Goal: Task Accomplishment & Management: Manage account settings

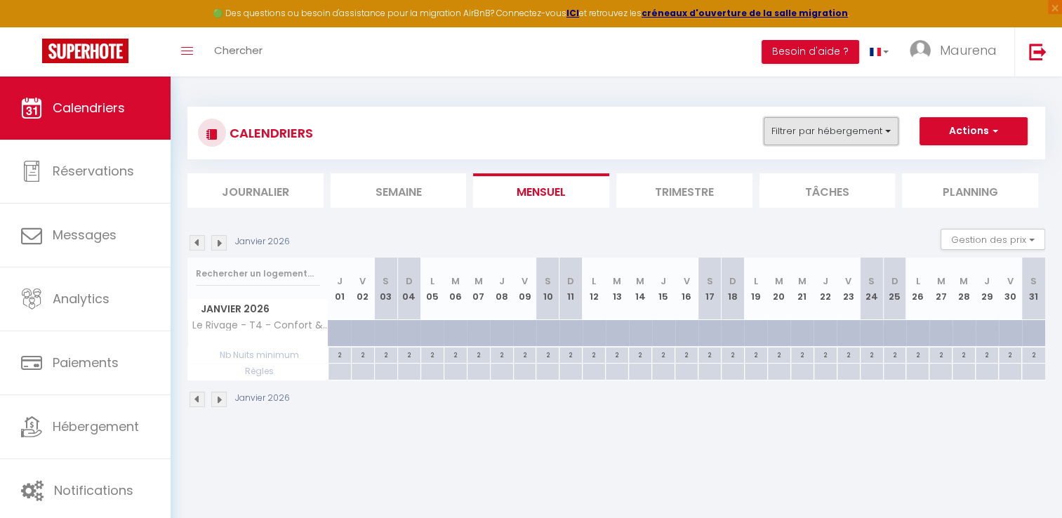
click at [817, 127] on button "Filtrer par hébergement" at bounding box center [830, 131] width 135 height 28
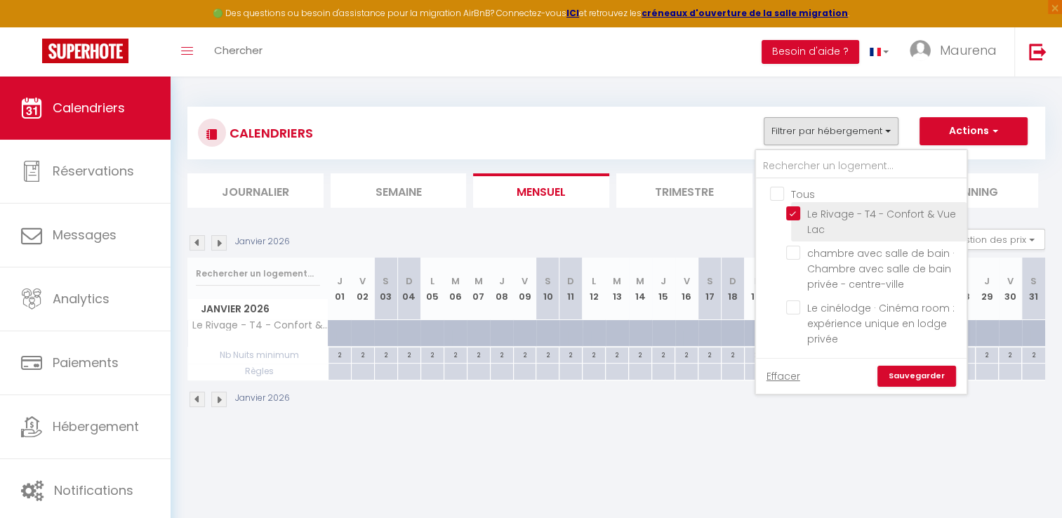
click at [794, 215] on input "Le Rivage - T4 - Confort & Vue Lac" at bounding box center [873, 213] width 175 height 14
checkbox input "false"
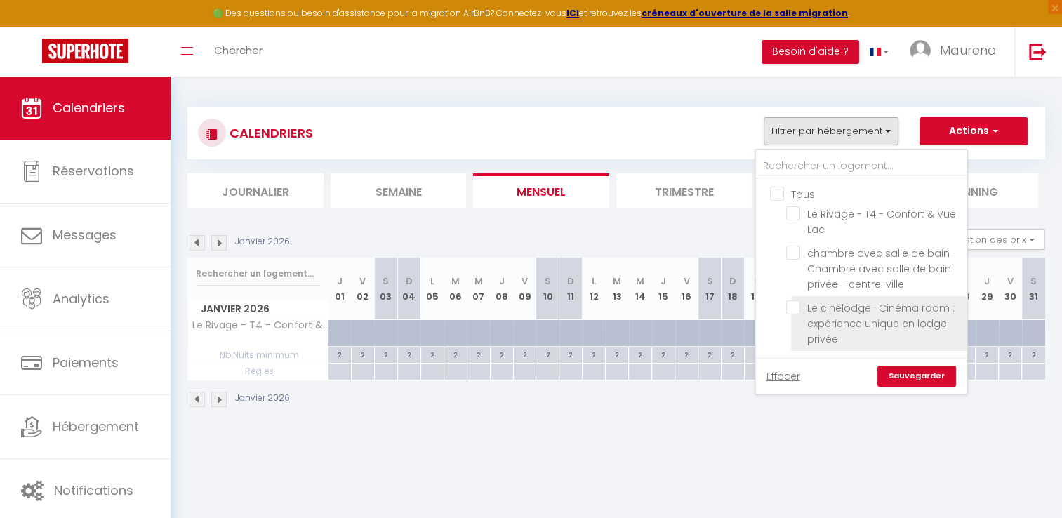
click at [791, 313] on input "Le cinélodge · Cinéma room : expérience unique en lodge privée" at bounding box center [873, 307] width 175 height 14
checkbox input "true"
checkbox input "false"
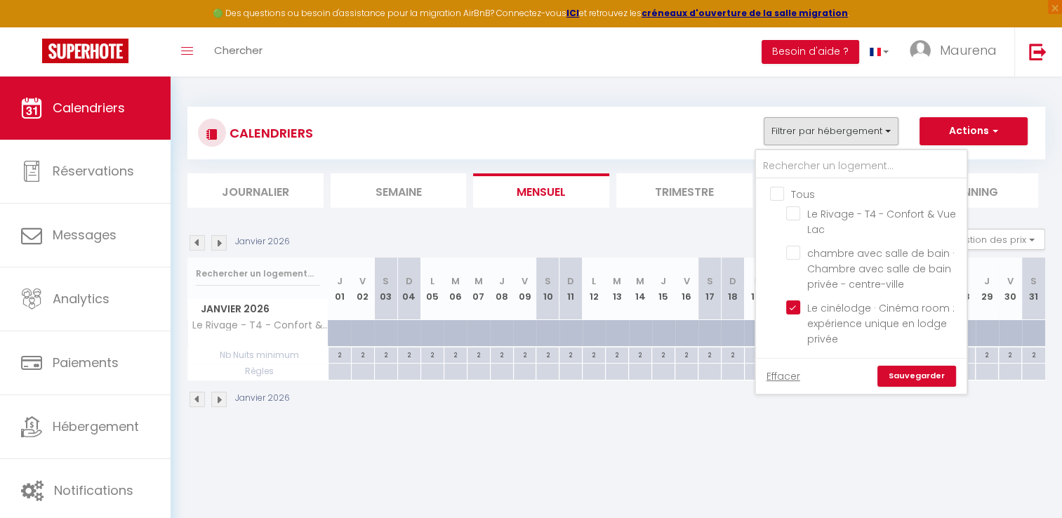
click at [916, 384] on link "Sauvegarder" at bounding box center [916, 376] width 79 height 21
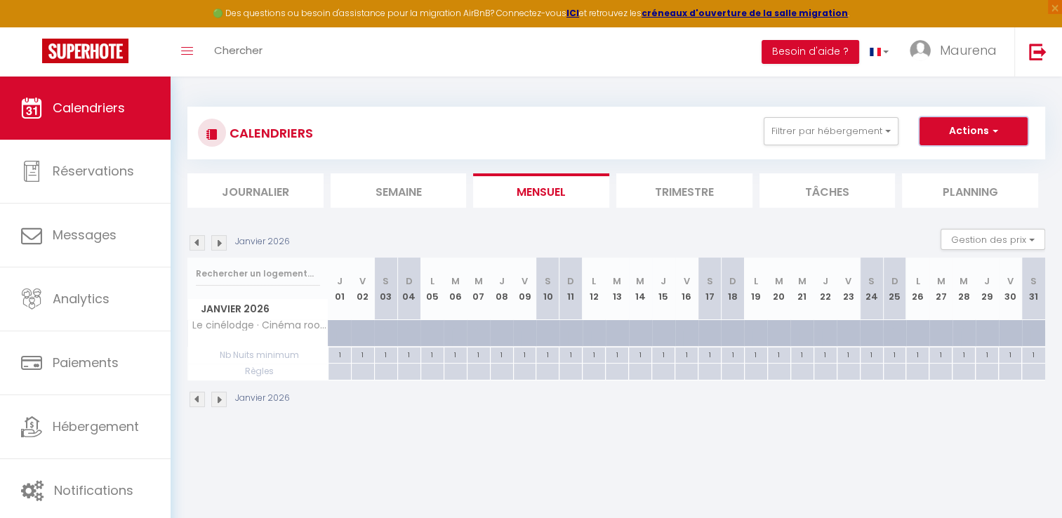
click at [950, 135] on button "Actions" at bounding box center [973, 131] width 108 height 28
click at [842, 165] on div "CALENDRIERS Filtrer par hébergement Tous Le Rivage - T4 - Confort & Vue Lac cha…" at bounding box center [615, 157] width 857 height 101
click at [199, 248] on img at bounding box center [196, 242] width 15 height 15
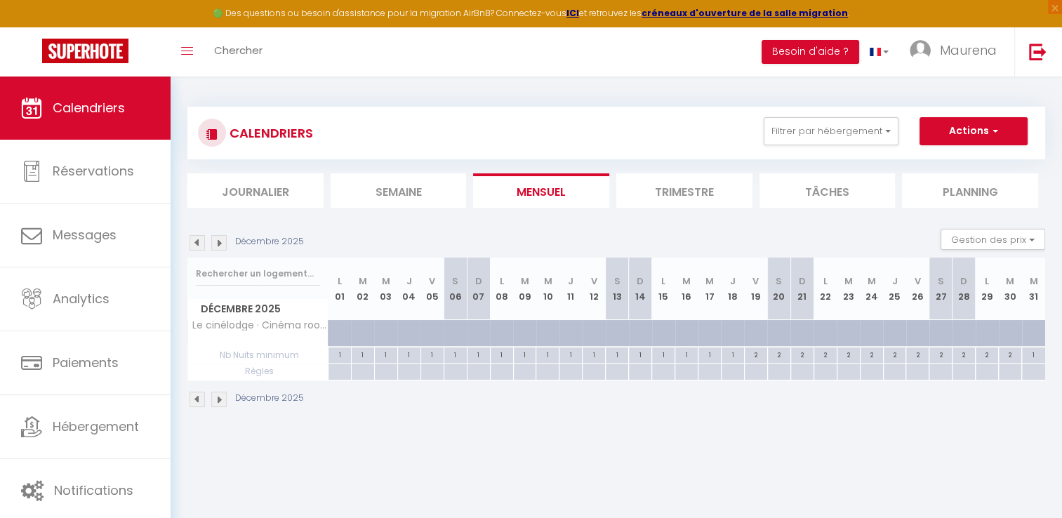
click at [199, 248] on img at bounding box center [196, 242] width 15 height 15
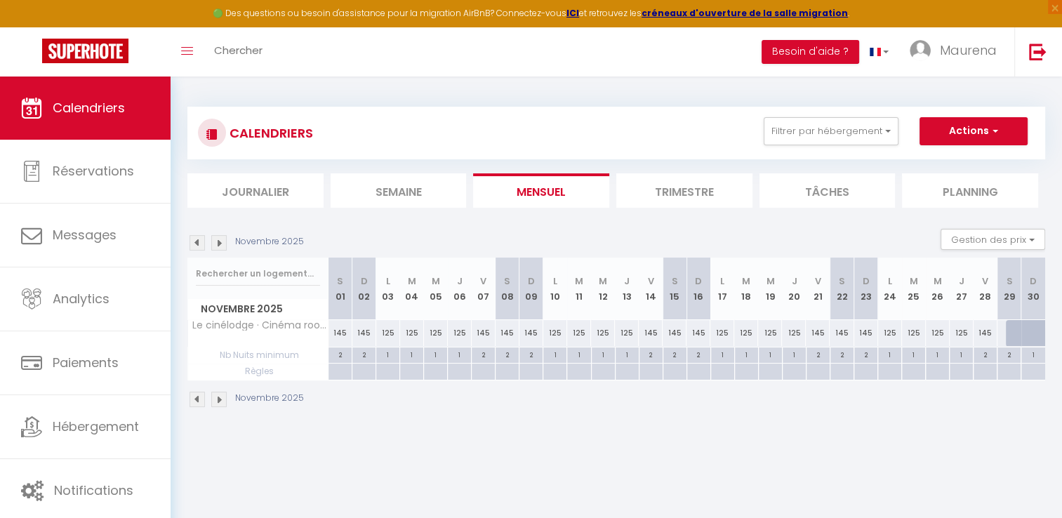
click at [197, 240] on img at bounding box center [196, 242] width 15 height 15
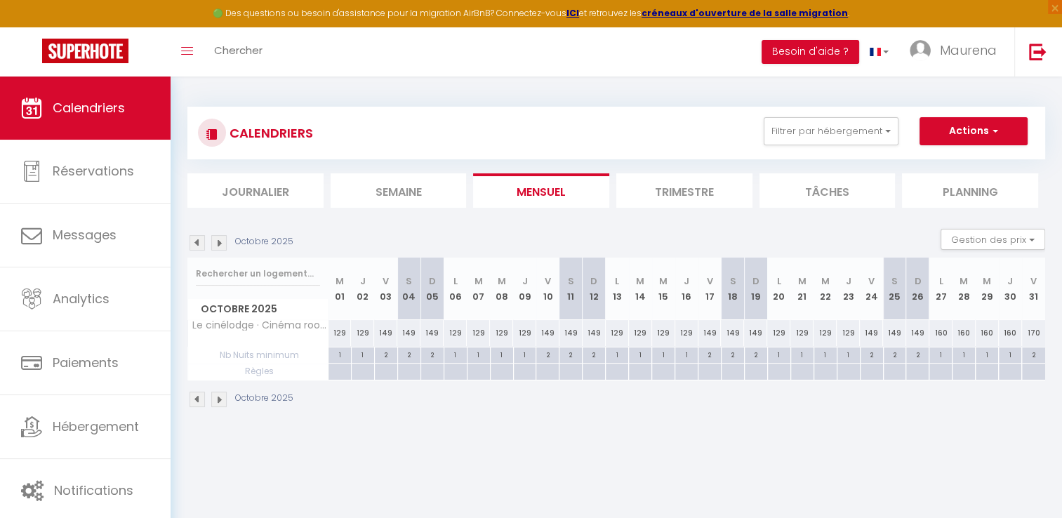
click at [197, 240] on img at bounding box center [196, 242] width 15 height 15
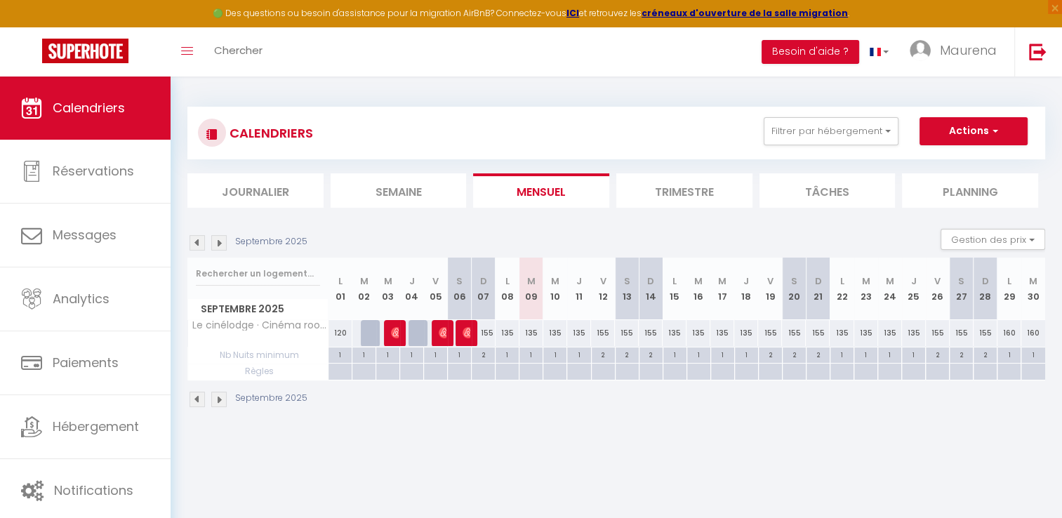
click at [508, 333] on div "135" at bounding box center [507, 333] width 24 height 26
type input "135"
type input "Lun 08 Septembre 2025"
type input "[DATE]"
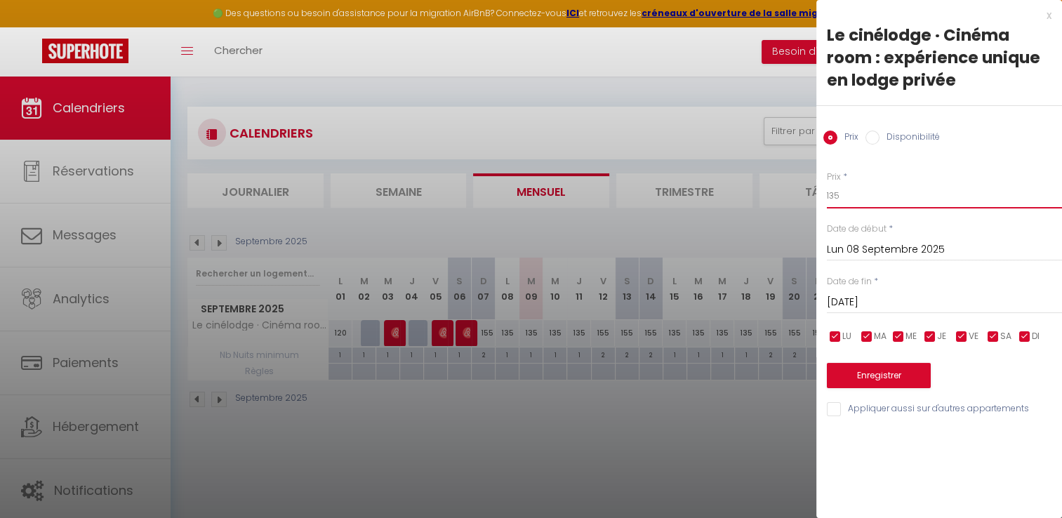
click at [841, 196] on input "135" at bounding box center [944, 195] width 235 height 25
type input "120"
click at [960, 337] on input "checkbox" at bounding box center [961, 337] width 14 height 14
checkbox input "false"
click at [991, 337] on input "checkbox" at bounding box center [993, 337] width 14 height 14
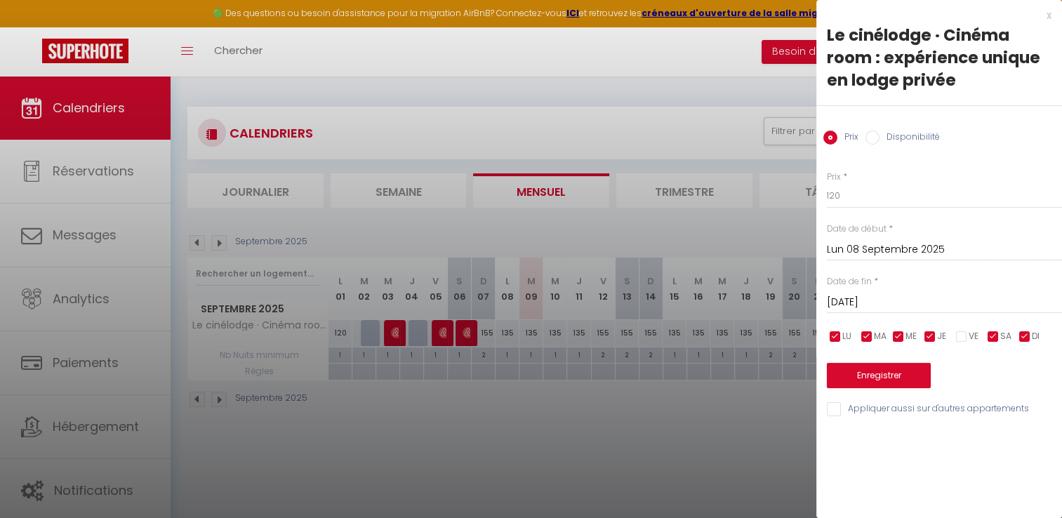
checkbox input "false"
click at [1026, 339] on input "checkbox" at bounding box center [1024, 337] width 14 height 14
checkbox input "false"
click at [943, 301] on input "[DATE]" at bounding box center [944, 302] width 235 height 18
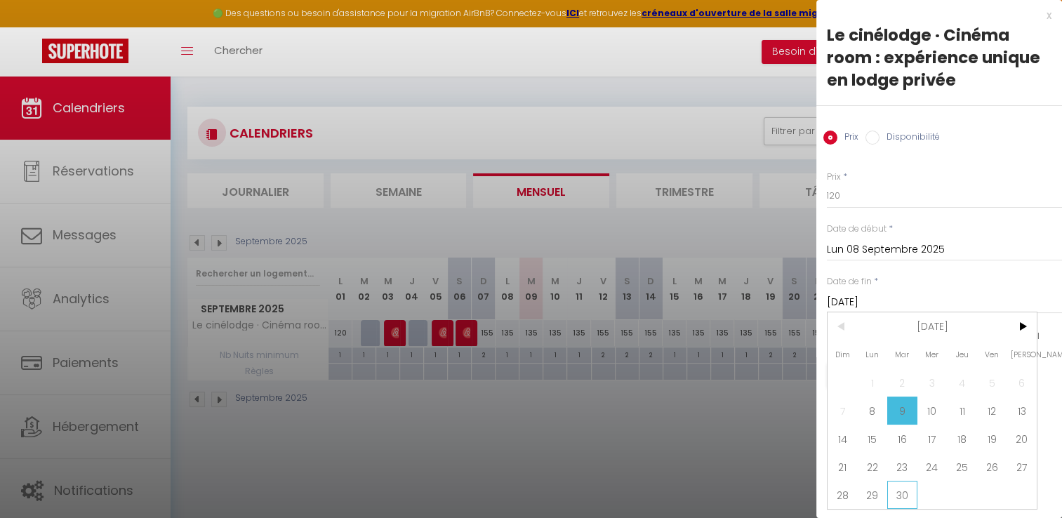
click at [907, 490] on span "30" at bounding box center [902, 495] width 30 height 28
type input "[DATE]"
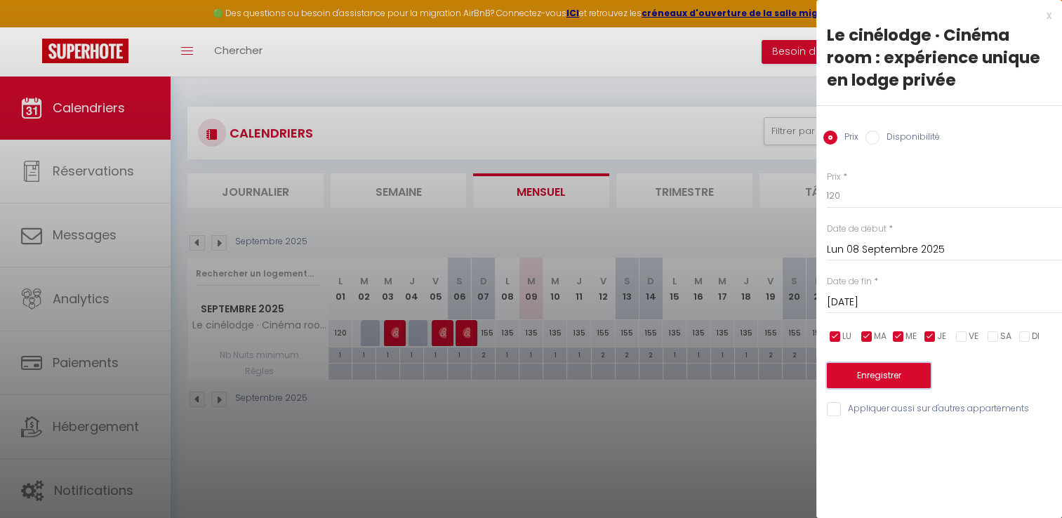
click at [881, 375] on button "Enregistrer" at bounding box center [879, 375] width 104 height 25
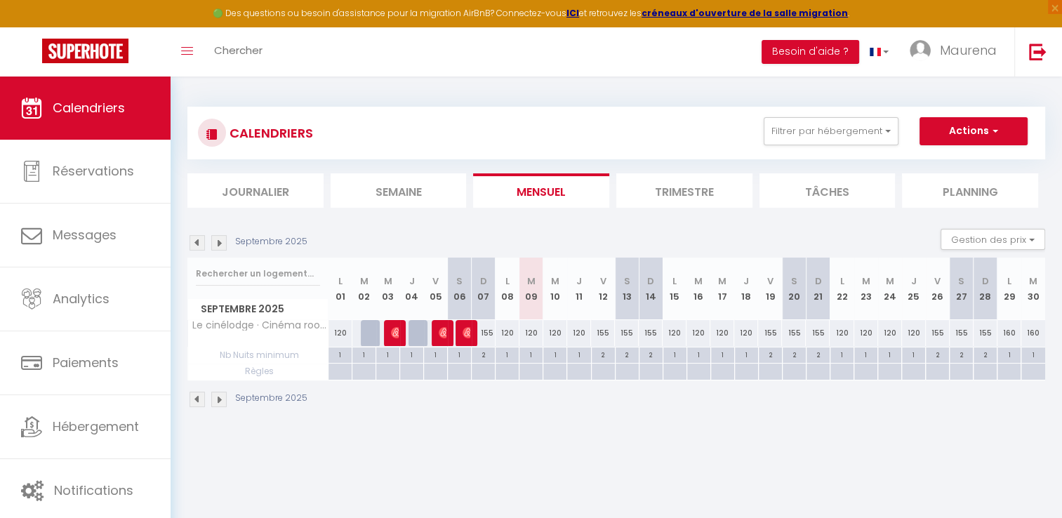
click at [598, 333] on div "155" at bounding box center [603, 333] width 24 height 26
type input "155"
type input "Ven 12 Septembre 2025"
type input "[DATE]"
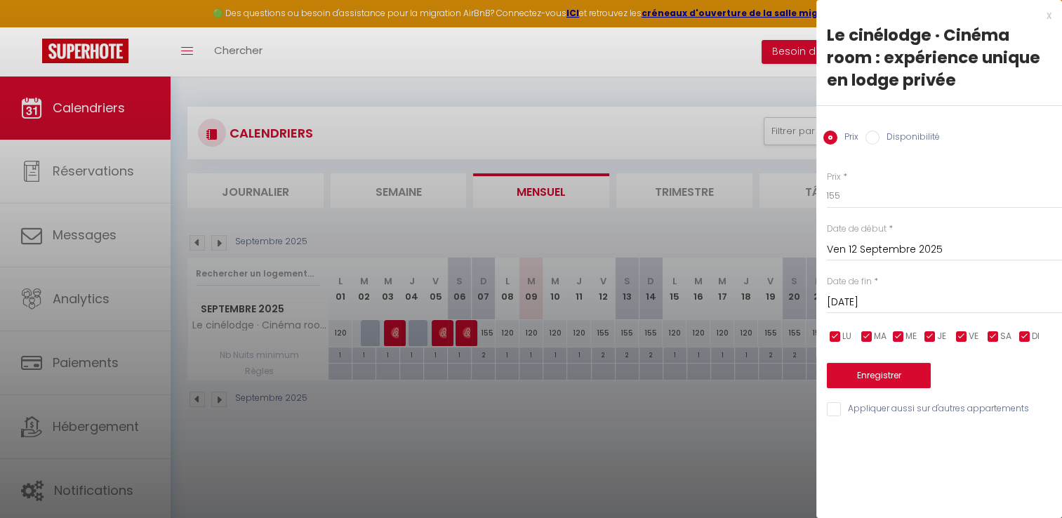
click at [930, 337] on input "checkbox" at bounding box center [930, 337] width 14 height 14
checkbox input "false"
click at [892, 335] on input "checkbox" at bounding box center [898, 337] width 14 height 14
checkbox input "false"
click at [867, 335] on input "checkbox" at bounding box center [866, 337] width 14 height 14
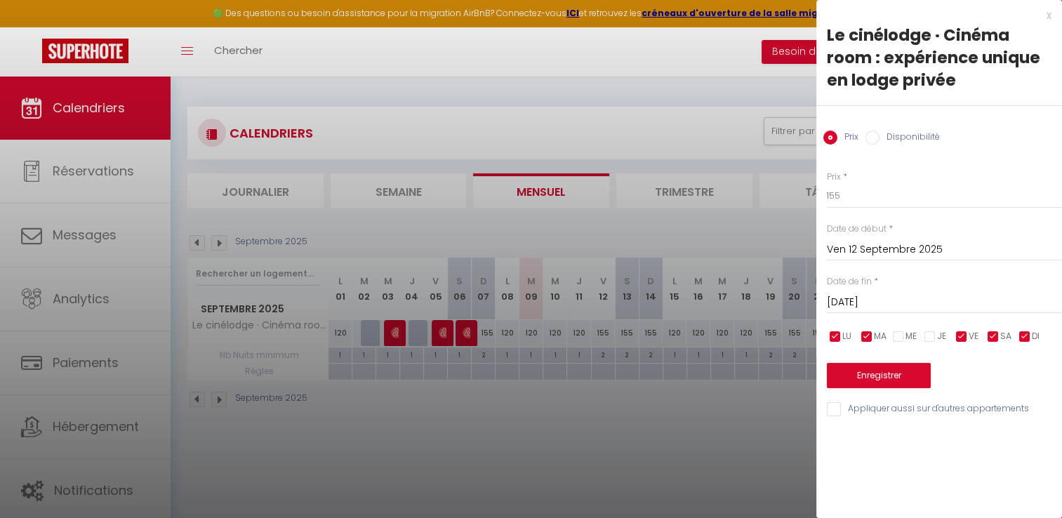
checkbox input "false"
click at [836, 335] on input "checkbox" at bounding box center [835, 337] width 14 height 14
checkbox input "false"
click at [844, 195] on input "155" at bounding box center [944, 195] width 235 height 25
type input "140"
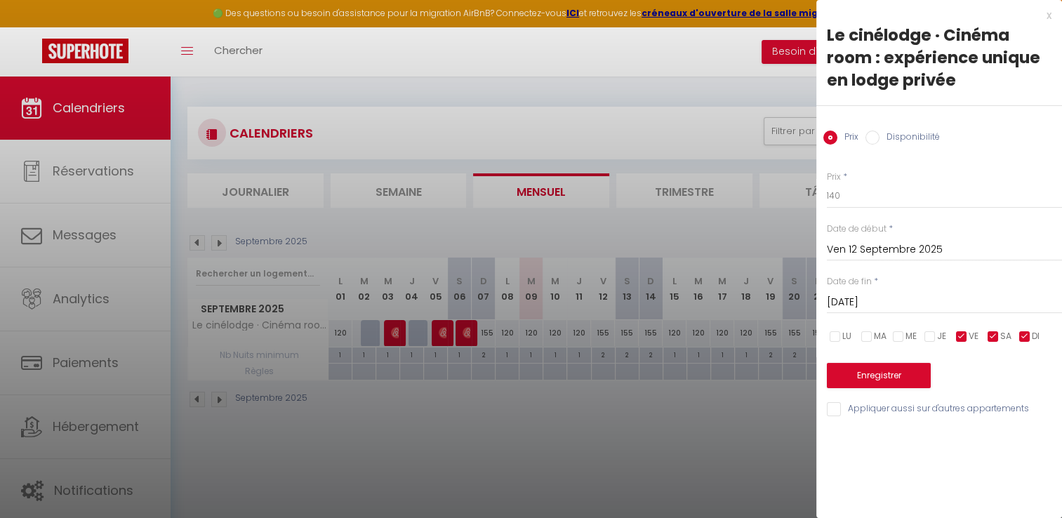
click at [876, 296] on input "[DATE]" at bounding box center [944, 302] width 235 height 18
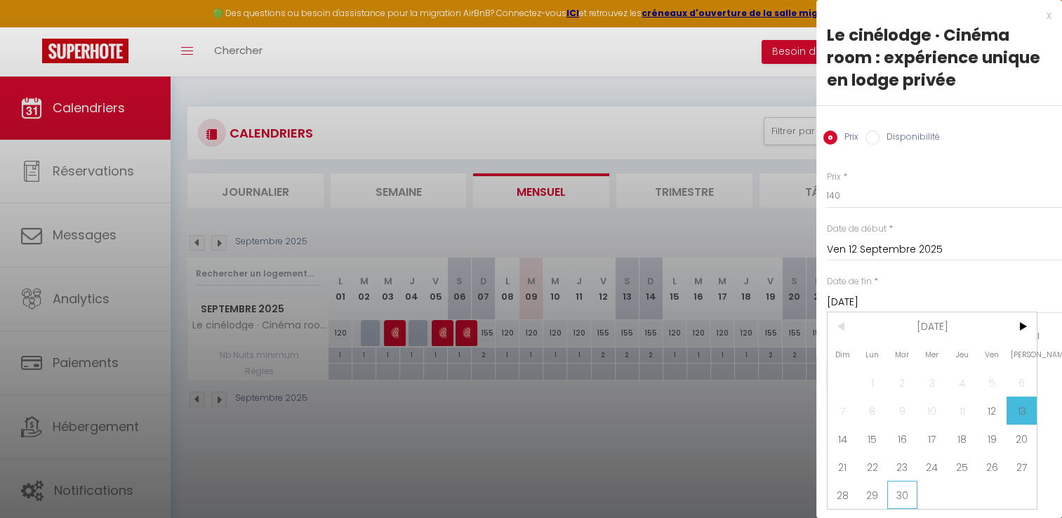
click at [902, 491] on span "30" at bounding box center [902, 495] width 30 height 28
type input "[DATE]"
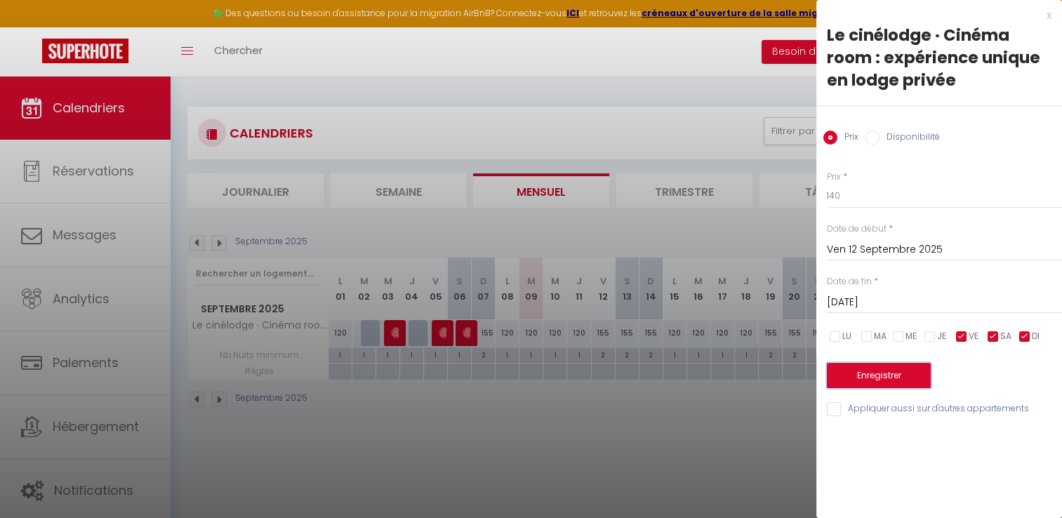
click at [874, 372] on button "Enregistrer" at bounding box center [879, 375] width 104 height 25
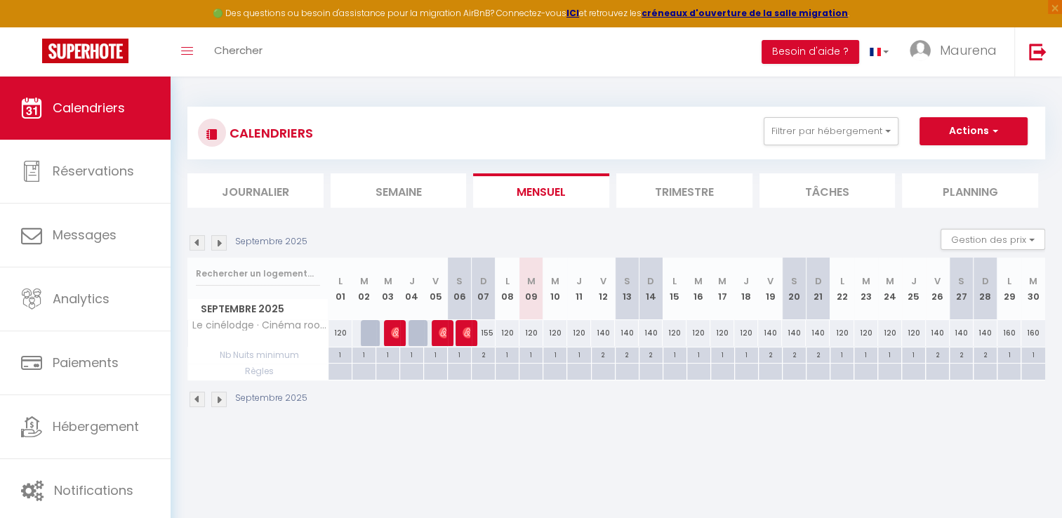
click at [222, 244] on img at bounding box center [218, 242] width 15 height 15
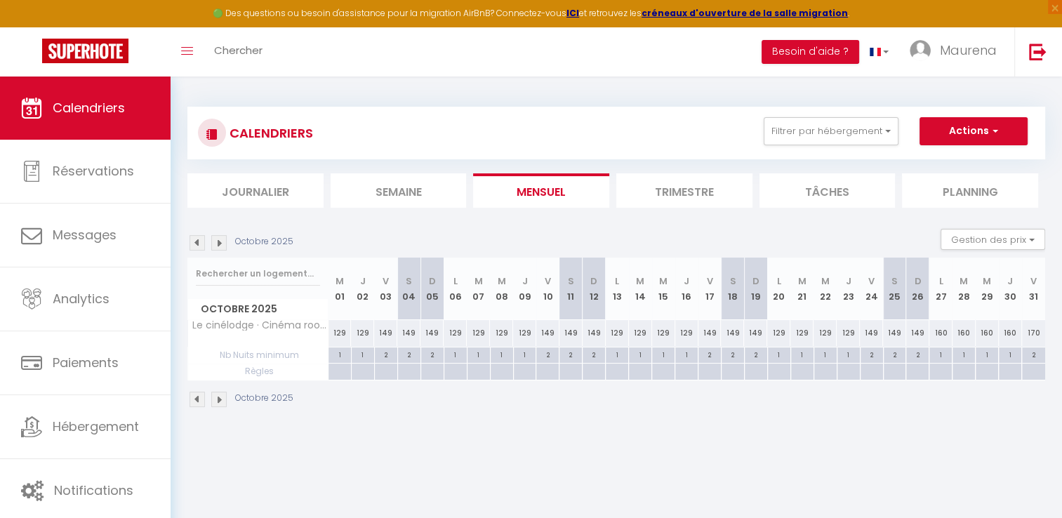
click at [222, 244] on img at bounding box center [218, 242] width 15 height 15
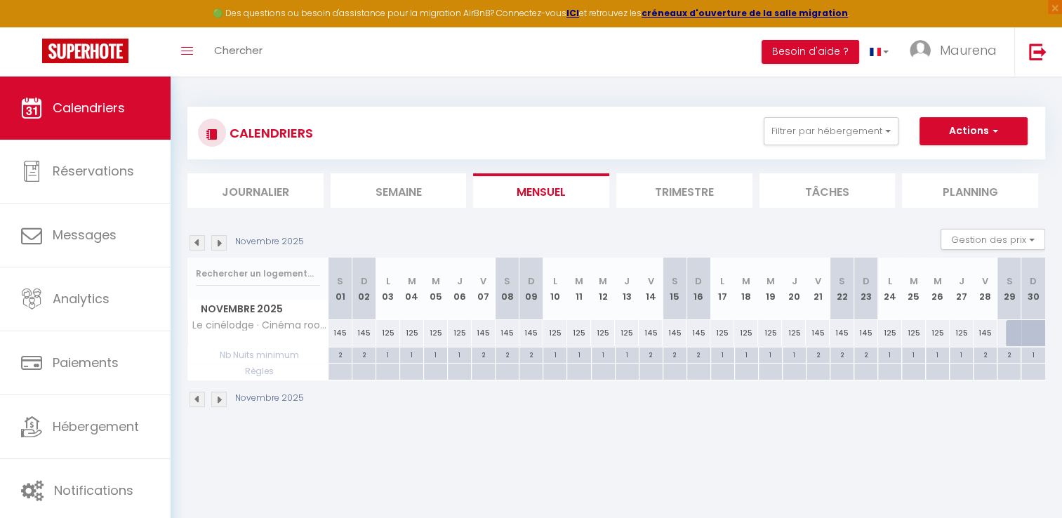
click at [222, 244] on img at bounding box center [218, 242] width 15 height 15
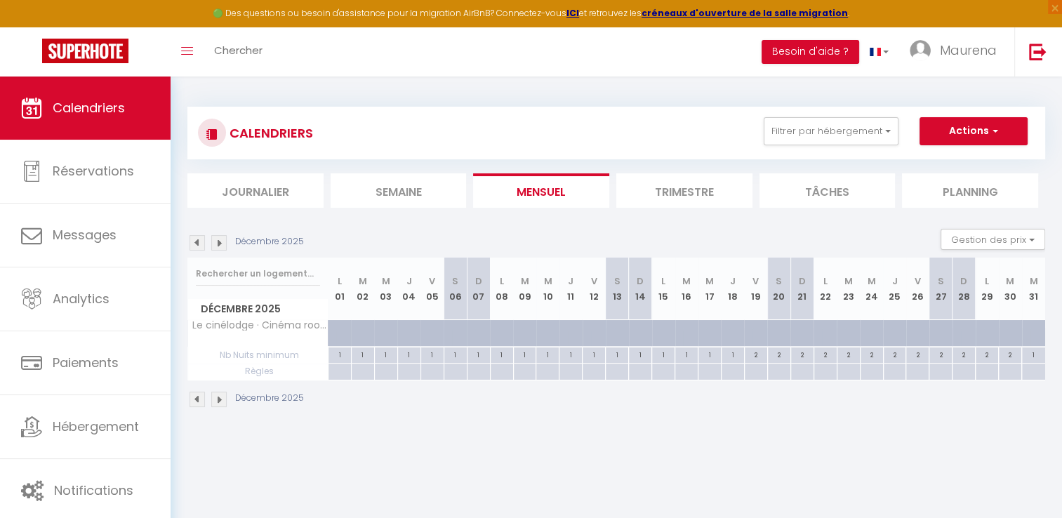
click at [202, 246] on img at bounding box center [196, 242] width 15 height 15
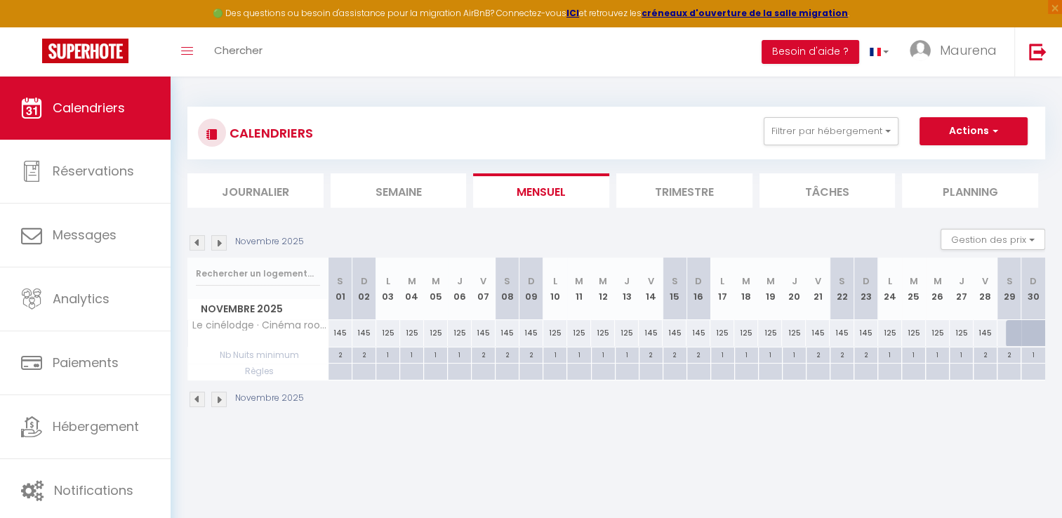
click at [202, 246] on img at bounding box center [196, 242] width 15 height 15
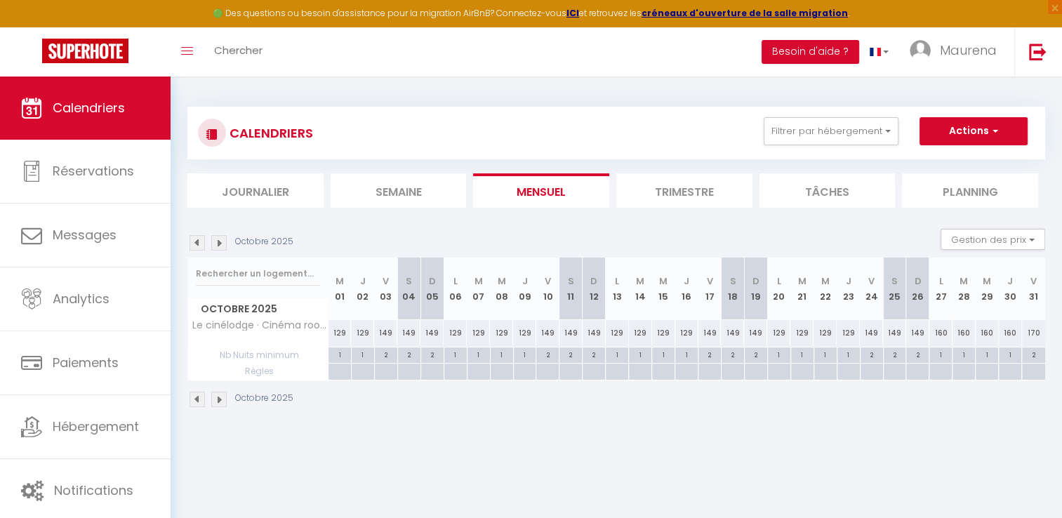
click at [202, 246] on img at bounding box center [196, 242] width 15 height 15
